Goal: Task Accomplishment & Management: Use online tool/utility

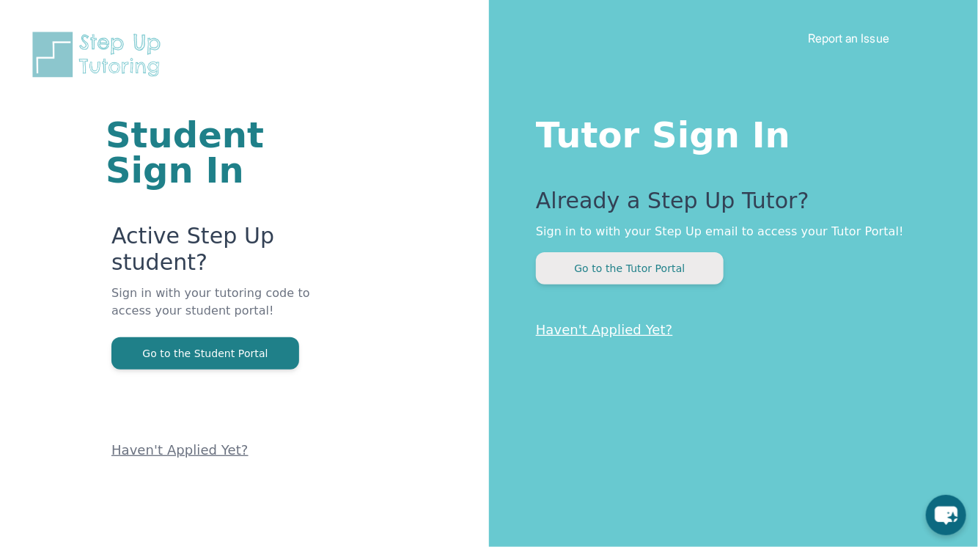
click at [622, 276] on button "Go to the Tutor Portal" at bounding box center [630, 268] width 188 height 32
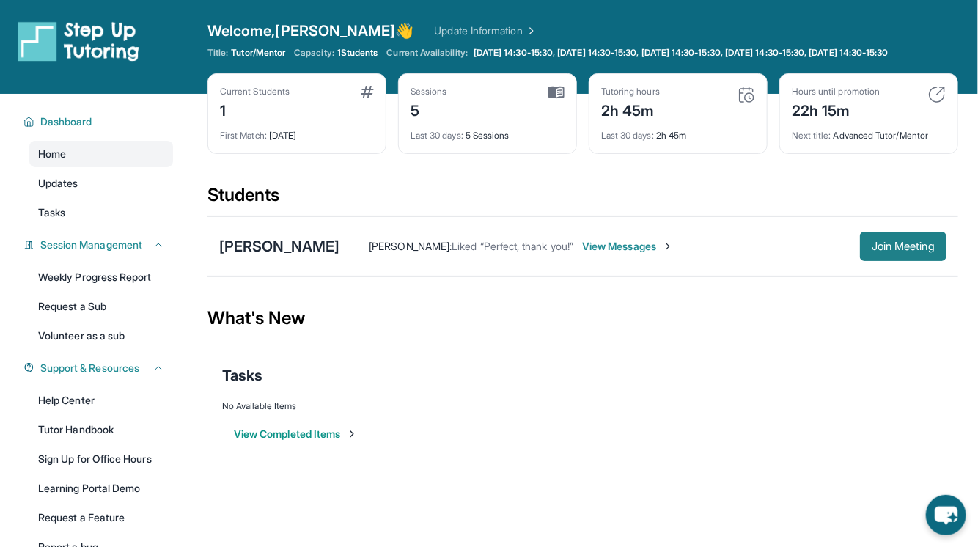
click at [912, 251] on span "Join Meeting" at bounding box center [903, 246] width 63 height 9
click at [260, 257] on div "[PERSON_NAME]" at bounding box center [279, 246] width 120 height 21
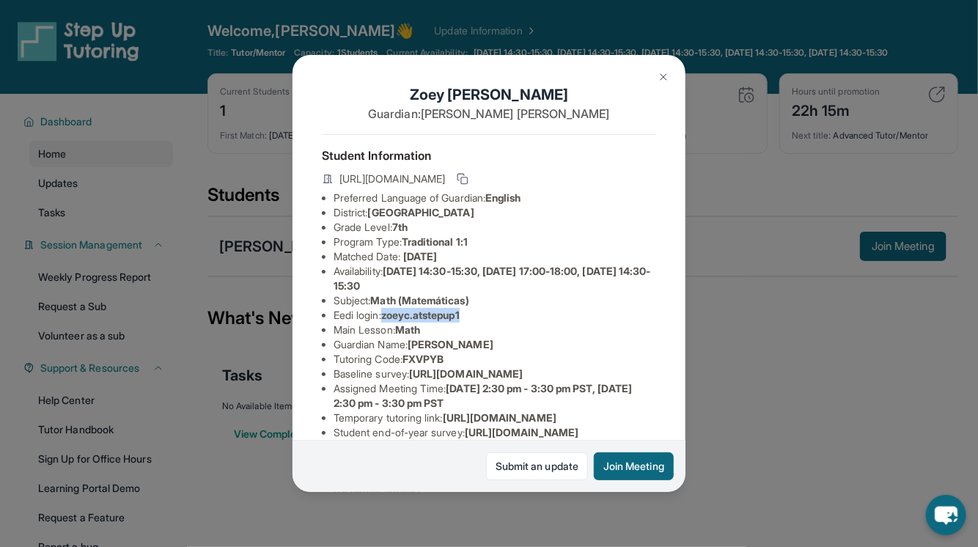
drag, startPoint x: 386, startPoint y: 317, endPoint x: 471, endPoint y: 311, distance: 86.0
click at [472, 311] on li "Eedi login : zoeyc.atstepup1" at bounding box center [495, 315] width 323 height 15
click at [473, 312] on li "Eedi login : zoeyc.atstepup1" at bounding box center [495, 315] width 323 height 15
drag, startPoint x: 388, startPoint y: 314, endPoint x: 473, endPoint y: 316, distance: 84.3
click at [473, 316] on li "Eedi login : zoeyc.atstepup1" at bounding box center [495, 315] width 323 height 15
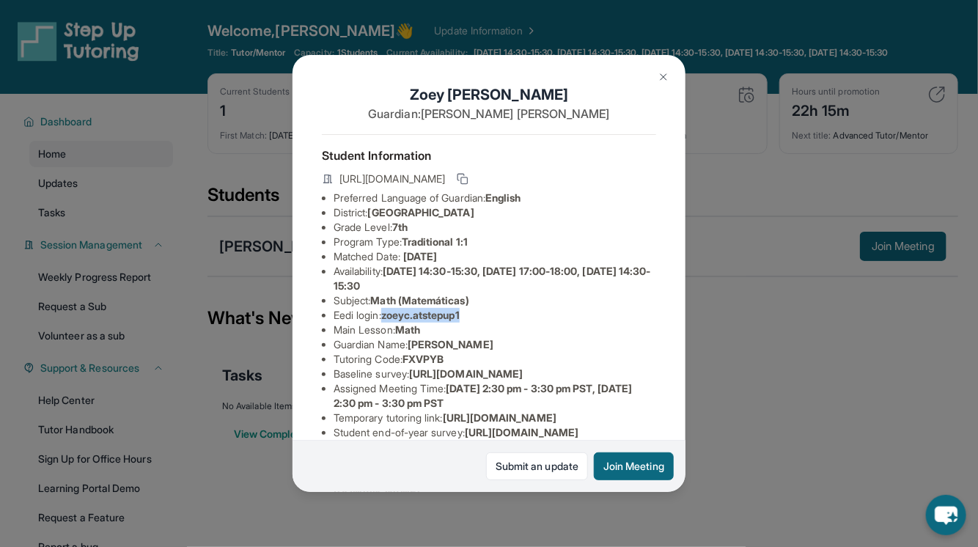
copy span "zoeyc.atstepup1"
click at [628, 466] on button "Join Meeting" at bounding box center [634, 466] width 80 height 28
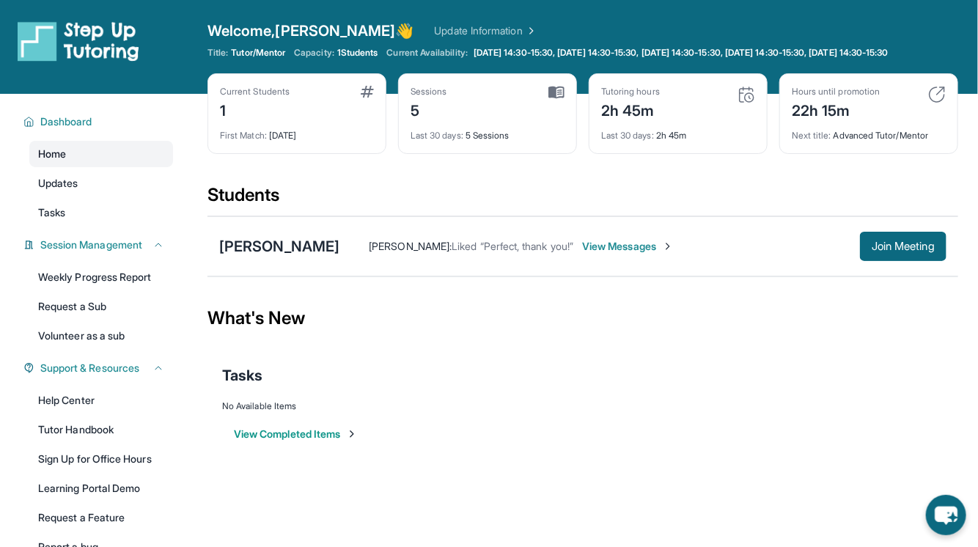
click at [48, 161] on span "Home" at bounding box center [52, 154] width 28 height 15
click at [262, 254] on div "[PERSON_NAME]" at bounding box center [279, 246] width 120 height 21
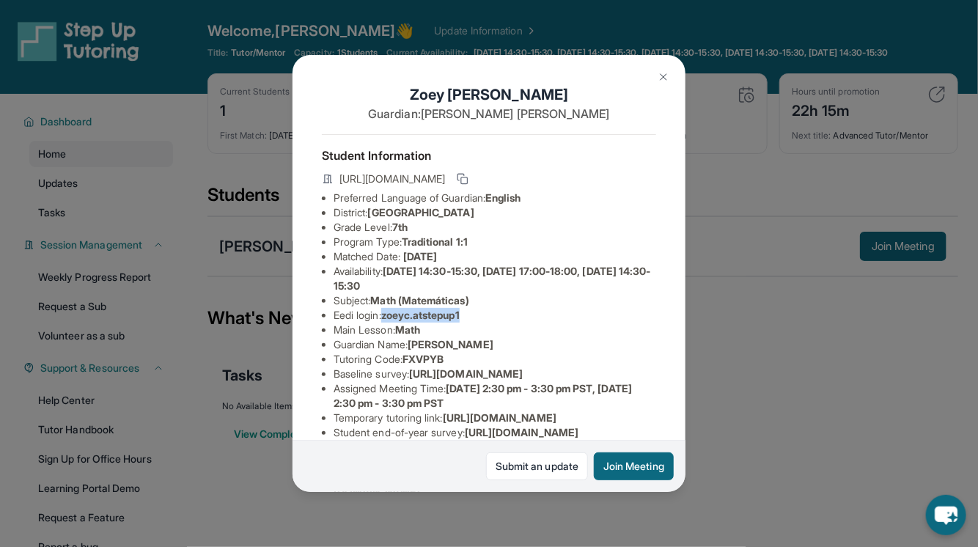
drag, startPoint x: 389, startPoint y: 312, endPoint x: 470, endPoint y: 306, distance: 80.9
click at [473, 308] on li "Eedi login : zoeyc.atstepup1" at bounding box center [495, 315] width 323 height 15
copy span "zoeyc.atstepup1"
click at [778, 314] on div "[PERSON_NAME] Guardian: [PERSON_NAME] Student Information [URL][DOMAIN_NAME] Pr…" at bounding box center [489, 273] width 978 height 547
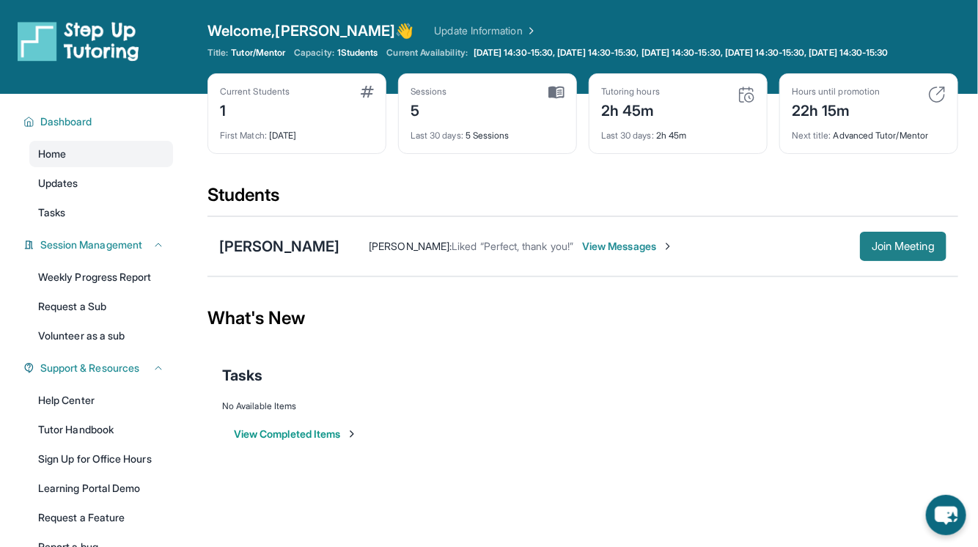
click at [896, 251] on span "Join Meeting" at bounding box center [903, 246] width 63 height 9
